Goal: Check status: Check status

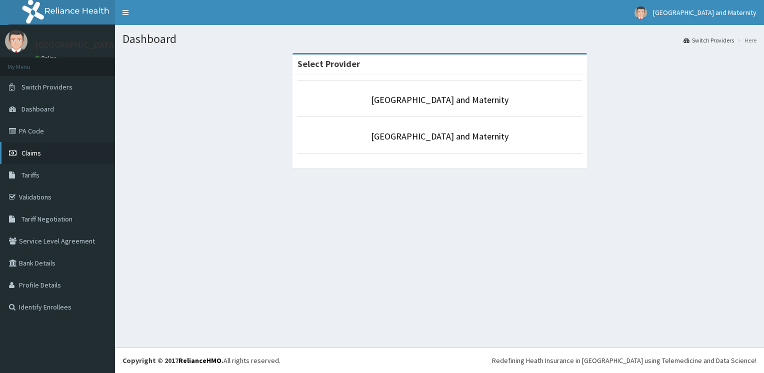
click at [81, 155] on link "Claims" at bounding box center [57, 153] width 115 height 22
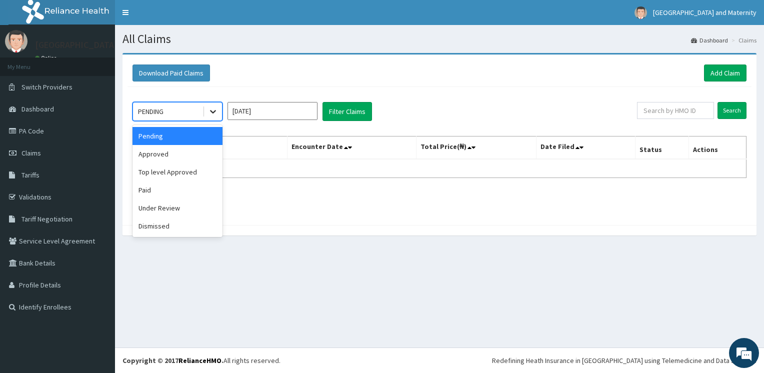
click at [209, 110] on icon at bounding box center [213, 111] width 10 height 10
click at [183, 212] on div "Under Review" at bounding box center [177, 208] width 90 height 18
click at [183, 212] on div "option Under Review focused, 5 of 6. 6 results available. Use Up and Down to ch…" at bounding box center [439, 153] width 624 height 133
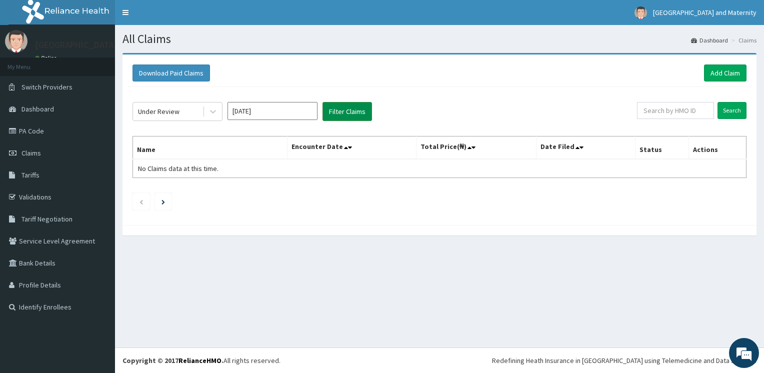
click at [340, 117] on button "Filter Claims" at bounding box center [346, 111] width 49 height 19
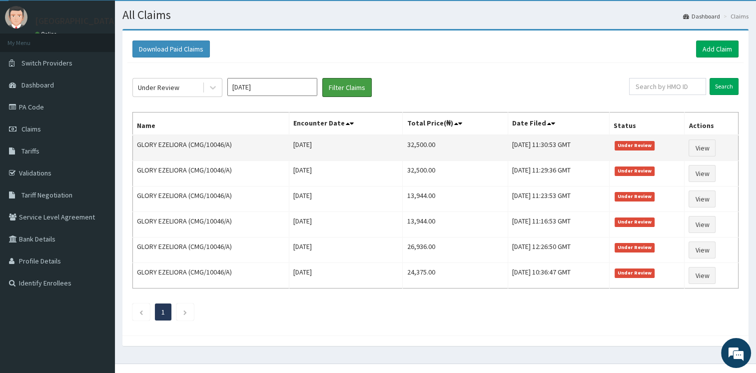
scroll to position [36, 0]
